Goal: Information Seeking & Learning: Learn about a topic

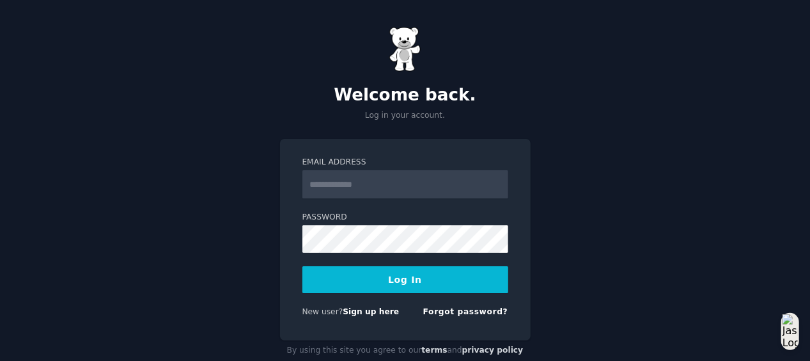
type input "**********"
click at [406, 276] on button "Log In" at bounding box center [406, 279] width 206 height 27
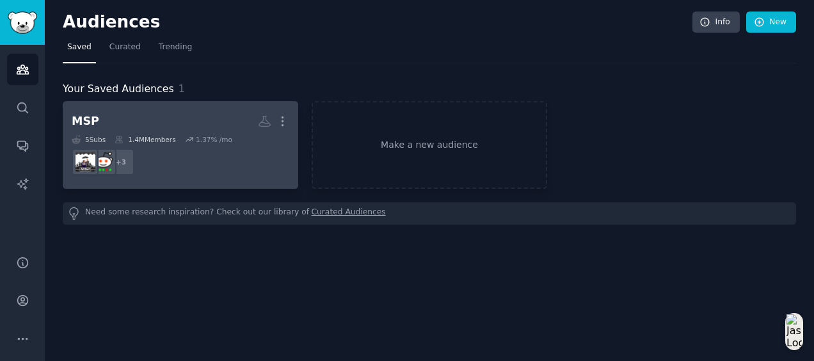
click at [168, 163] on dd "r/sysadmin + 3" at bounding box center [180, 162] width 217 height 36
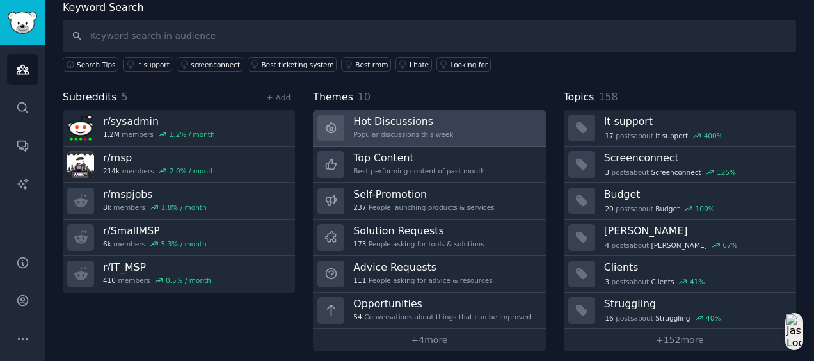
scroll to position [77, 0]
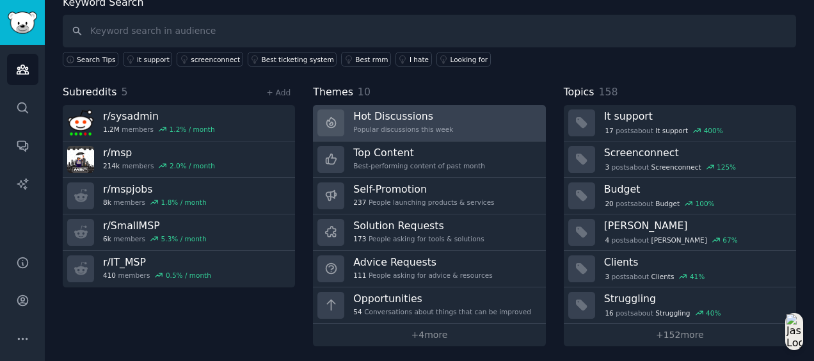
click at [399, 122] on div "Hot Discussions Popular discussions this week" at bounding box center [403, 122] width 100 height 27
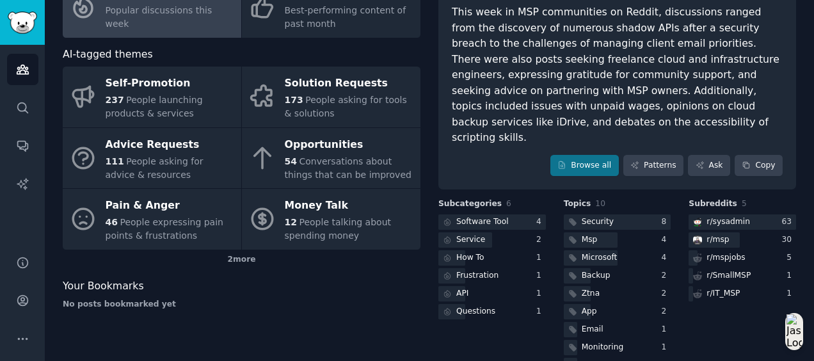
scroll to position [148, 0]
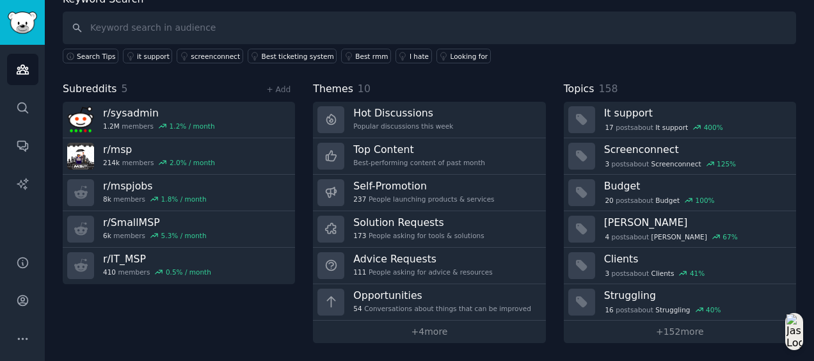
scroll to position [77, 0]
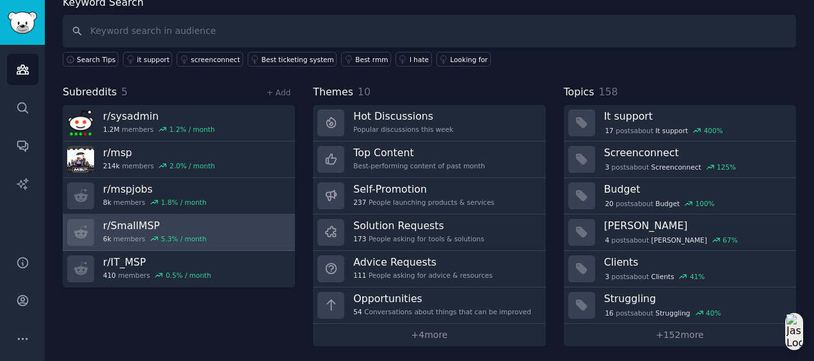
click at [130, 221] on h3 "r/ SmallMSP" at bounding box center [155, 225] width 104 height 13
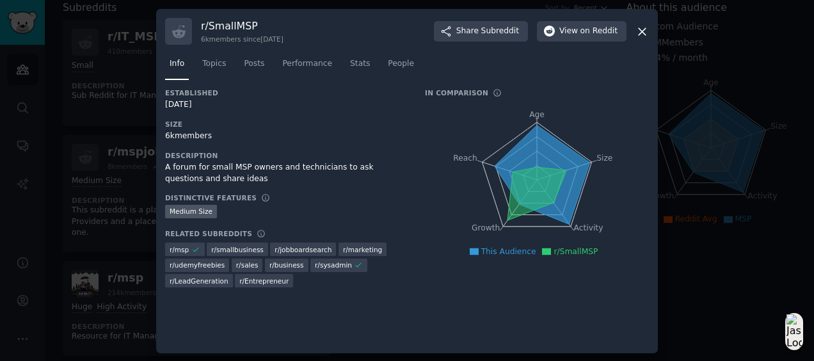
scroll to position [77, 0]
click at [206, 63] on span "Topics" at bounding box center [214, 64] width 24 height 12
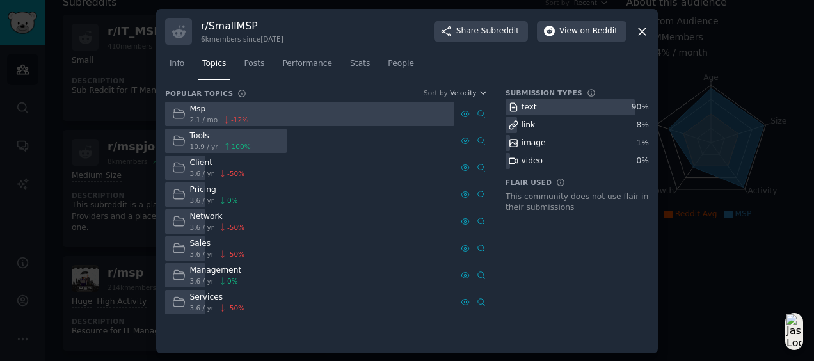
click at [640, 31] on icon at bounding box center [641, 31] width 7 height 7
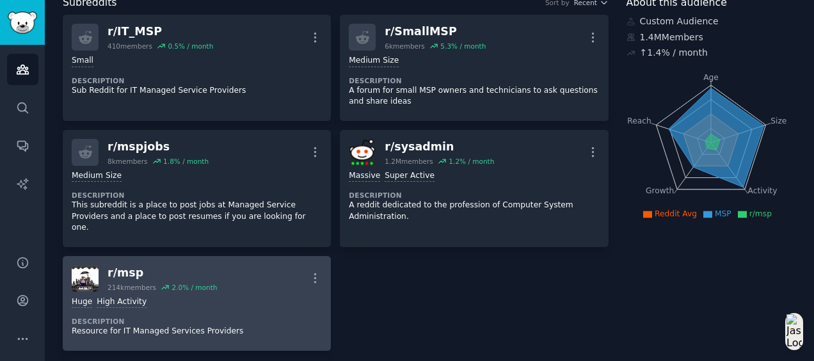
click at [125, 292] on div "Huge High Activity Description Resource for IT Managed Services Providers" at bounding box center [197, 317] width 250 height 50
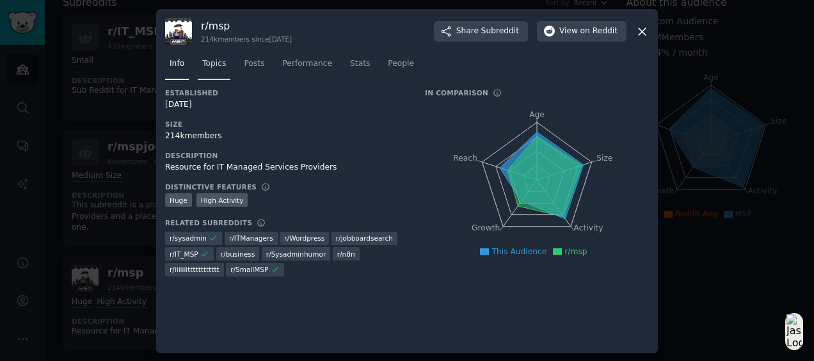
click at [207, 59] on span "Topics" at bounding box center [214, 64] width 24 height 12
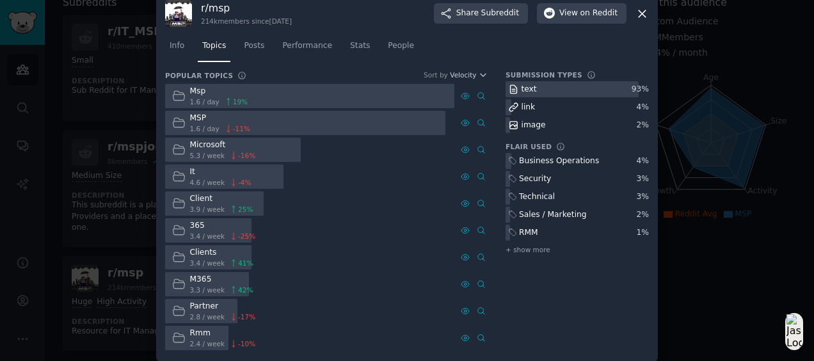
scroll to position [27, 0]
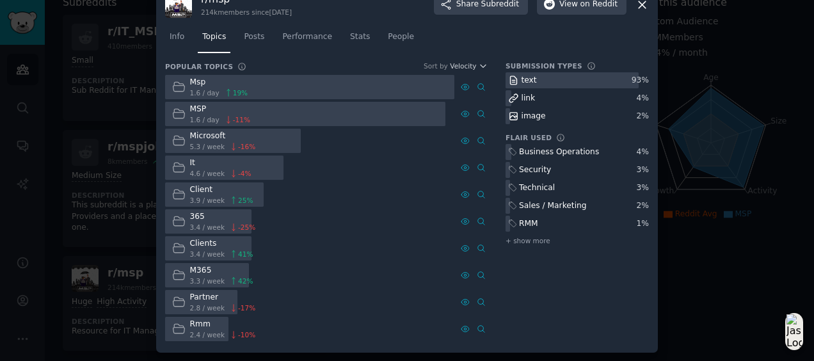
drag, startPoint x: 640, startPoint y: 8, endPoint x: 617, endPoint y: 33, distance: 33.5
click at [640, 8] on icon at bounding box center [641, 4] width 13 height 13
